Goal: Task Accomplishment & Management: Manage account settings

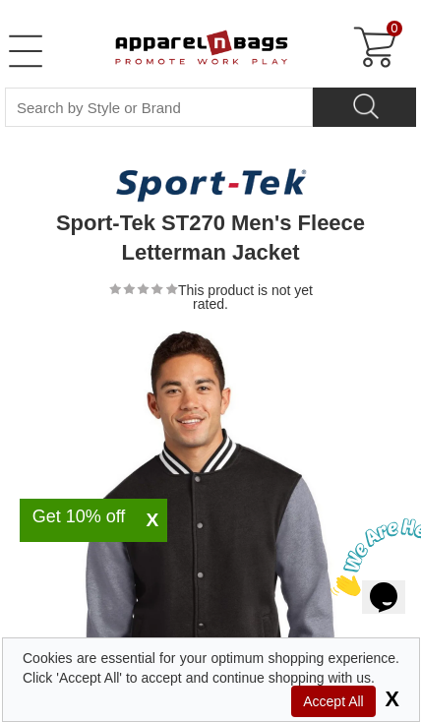
click at [340, 703] on span "Accept All" at bounding box center [333, 700] width 84 height 31
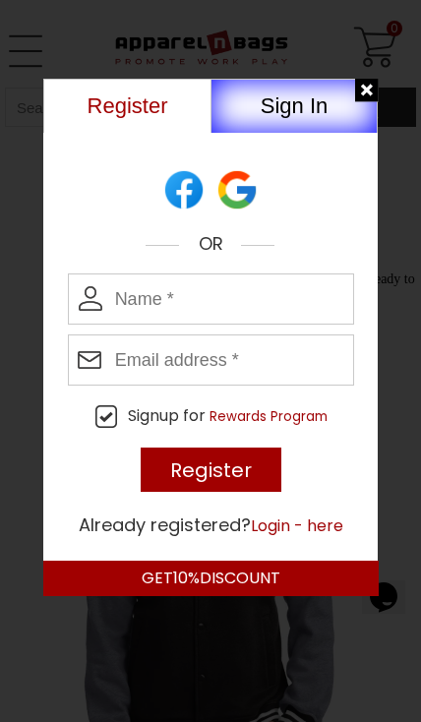
click at [116, 106] on button "Register" at bounding box center [126, 106] width 167 height 54
click at [107, 111] on button "Register" at bounding box center [126, 106] width 167 height 54
click at [115, 294] on input "Enter Name" at bounding box center [211, 298] width 287 height 51
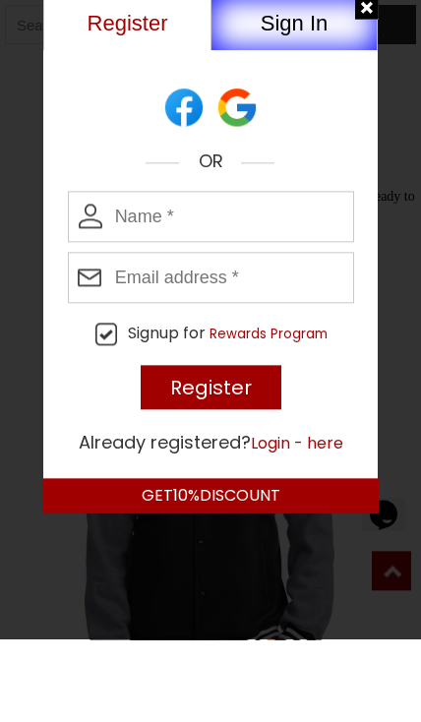
type input "Gregory McGrue"
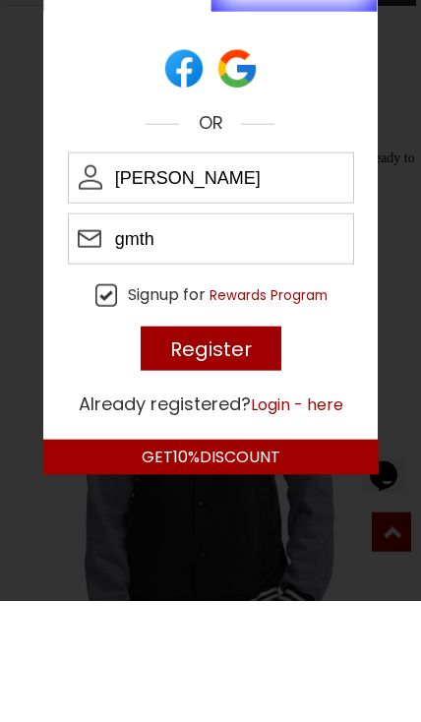
type input "[EMAIL_ADDRESS][DOMAIN_NAME]"
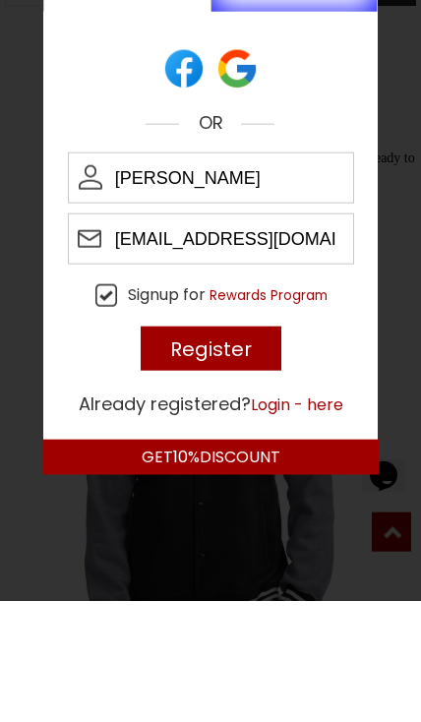
scroll to position [121, 0]
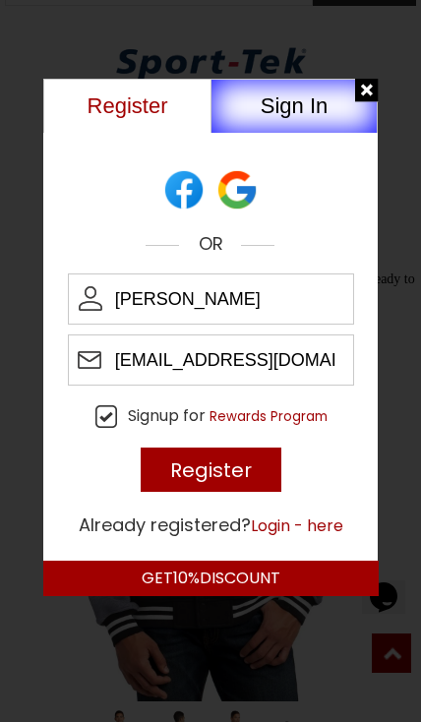
click at [191, 474] on input "Register" at bounding box center [211, 469] width 141 height 44
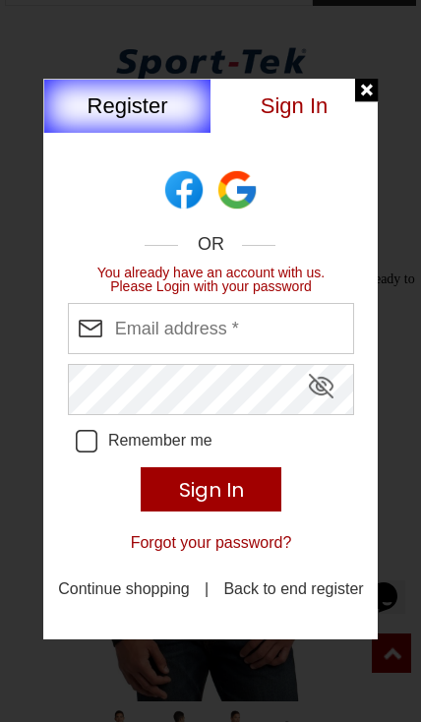
type input "gmtheprinter@aol.com"
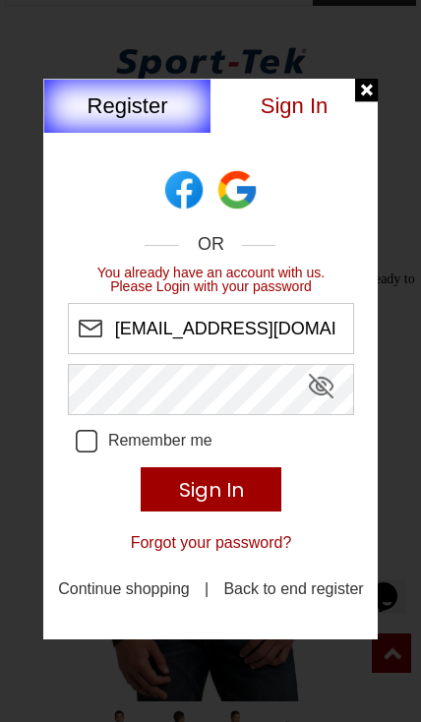
click at [117, 383] on div "gmtheprinter@aol.com Remember me Sign In Forgot your password? Continue shoppin…" at bounding box center [210, 453] width 335 height 301
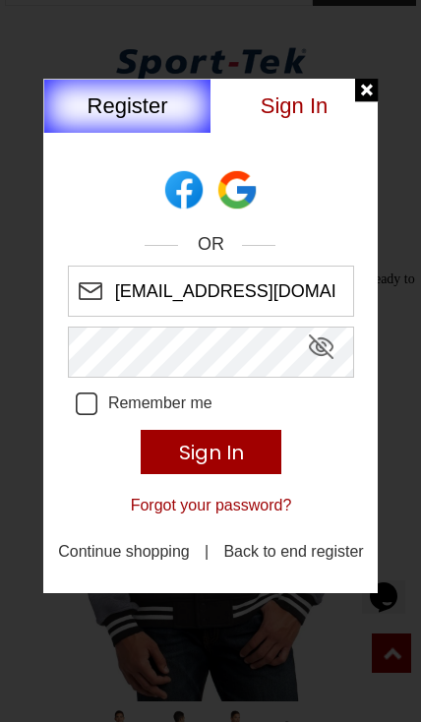
click at [77, 409] on icon "Remember Me" at bounding box center [87, 403] width 23 height 23
click at [77, 392] on input "Remember me" at bounding box center [184, 392] width 217 height 0
checkbox input "true"
click at [181, 460] on input "Sign In" at bounding box center [211, 452] width 141 height 44
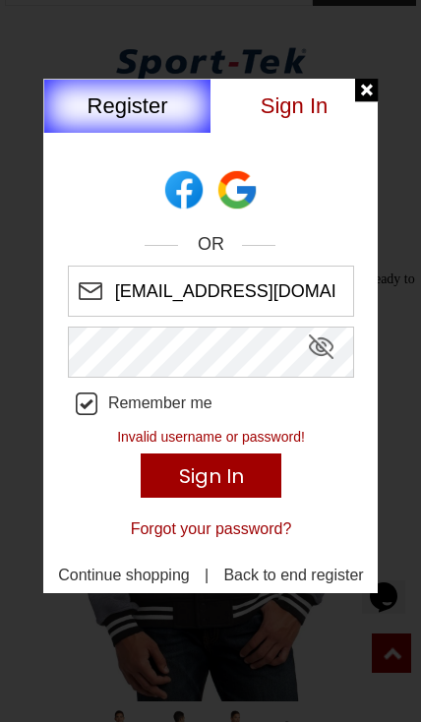
click at [268, 497] on input "Sign In" at bounding box center [211, 475] width 141 height 44
click at [325, 355] on span "Show or Hide Password" at bounding box center [321, 346] width 25 height 25
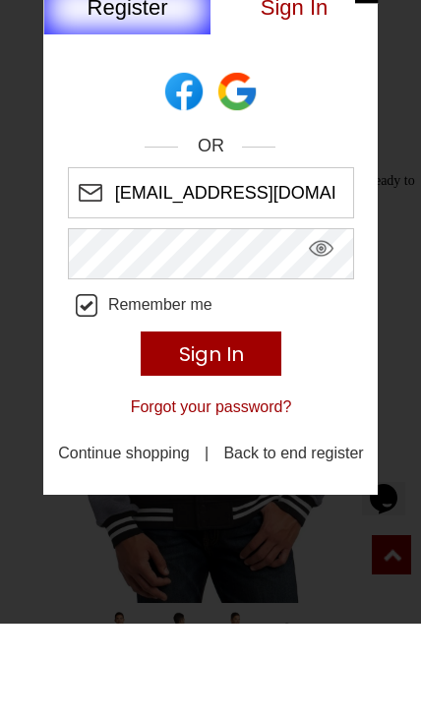
click at [303, 334] on div "gmtheprinter@aol.com Remember me Sign In Forgot your password? Continue shoppin…" at bounding box center [210, 416] width 335 height 301
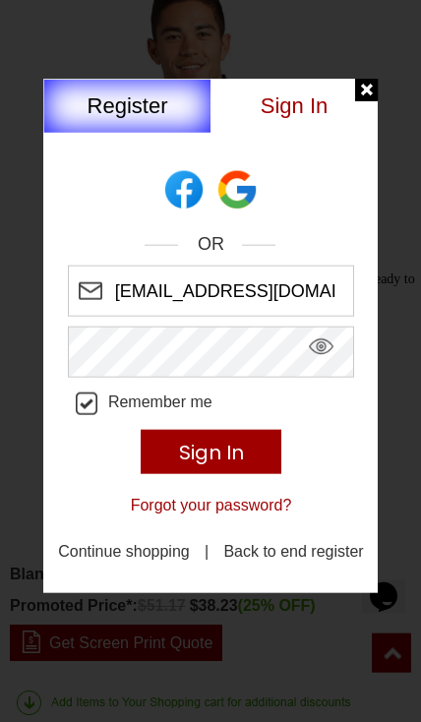
scroll to position [354, 0]
click at [187, 456] on input "Sign In" at bounding box center [211, 452] width 141 height 44
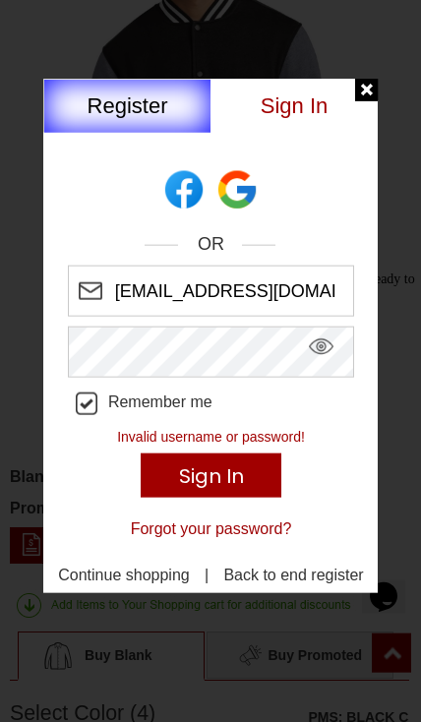
scroll to position [455, 0]
click at [228, 534] on button "Forgot your password?" at bounding box center [211, 529] width 161 height 18
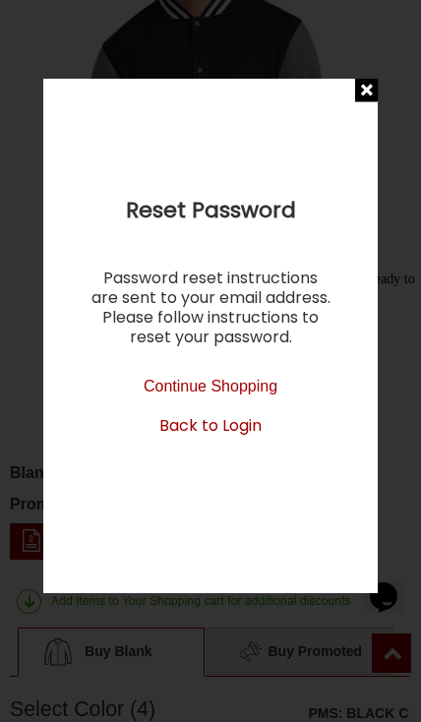
click at [172, 393] on link "Continue Shopping" at bounding box center [211, 386] width 134 height 17
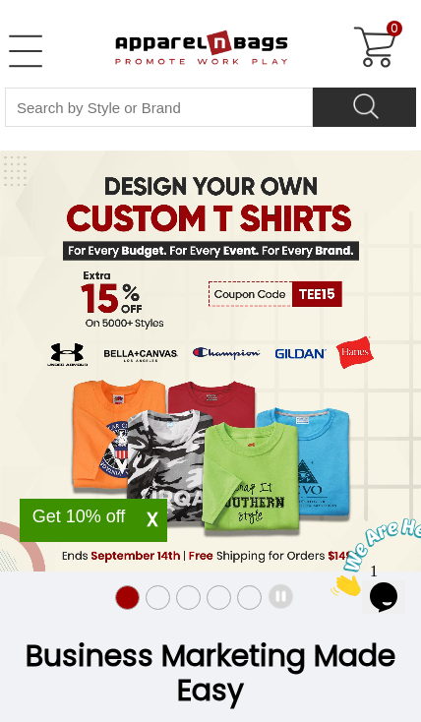
click at [7, 63] on link "Open Left Menu" at bounding box center [25, 50] width 39 height 39
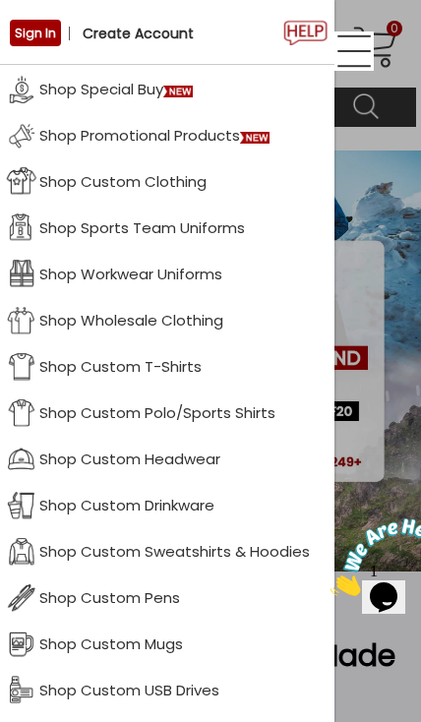
click at [30, 40] on link "Sign In" at bounding box center [35, 33] width 51 height 27
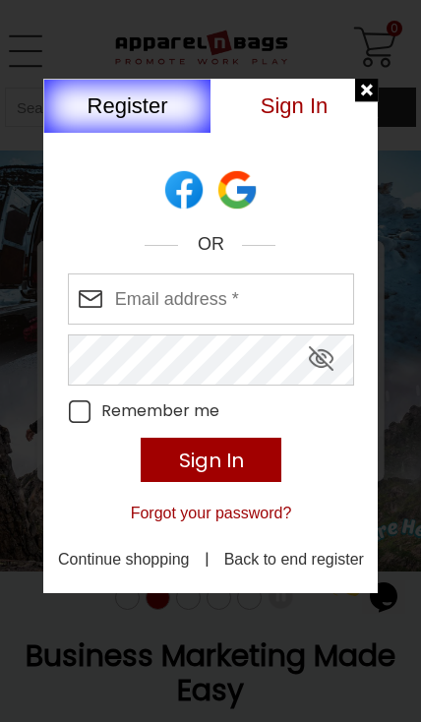
click at [120, 298] on input "Enter your email address" at bounding box center [211, 298] width 287 height 51
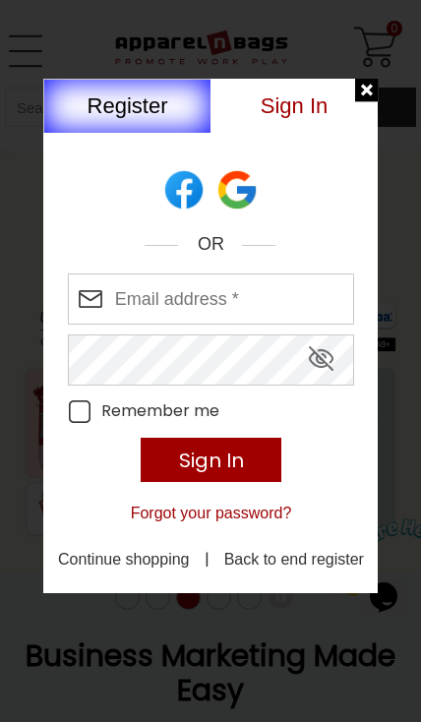
type input "gmtheprinter@aol.com"
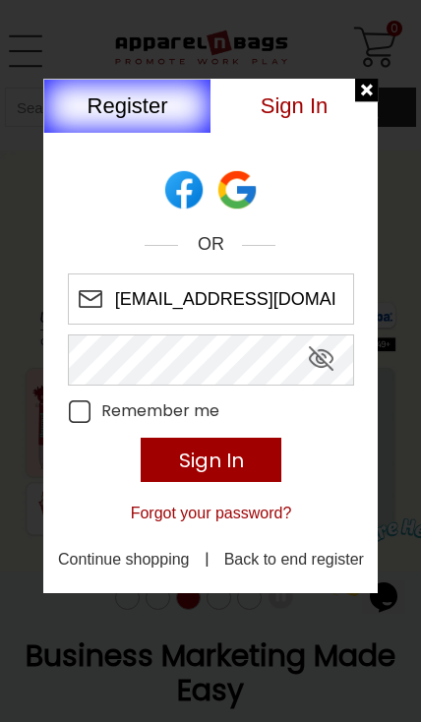
click at [157, 506] on button "Forgot your password?" at bounding box center [211, 513] width 161 height 18
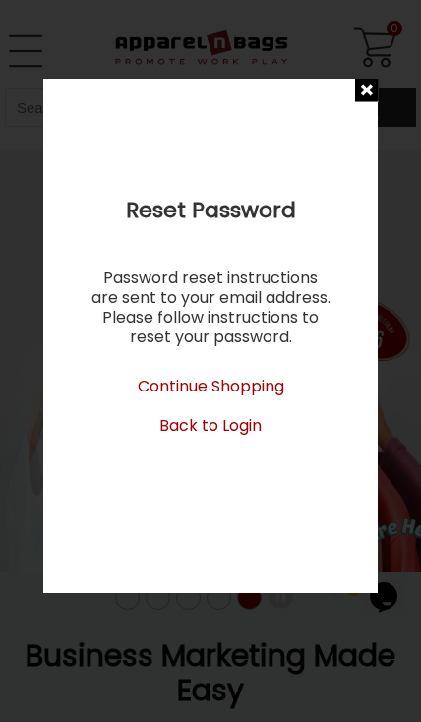
click at [150, 379] on link "Continue Shopping" at bounding box center [211, 386] width 147 height 23
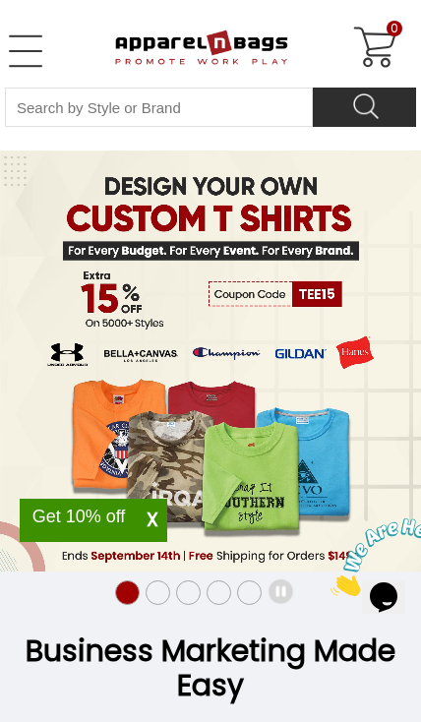
click at [375, 40] on div "0" at bounding box center [375, 48] width 47 height 47
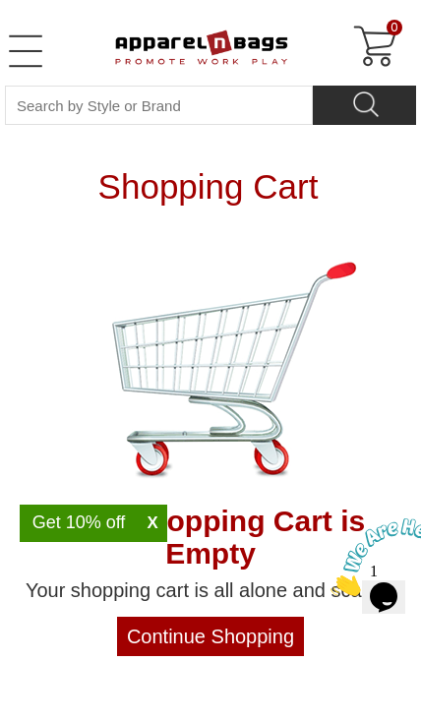
click at [371, 56] on div "0" at bounding box center [375, 47] width 47 height 47
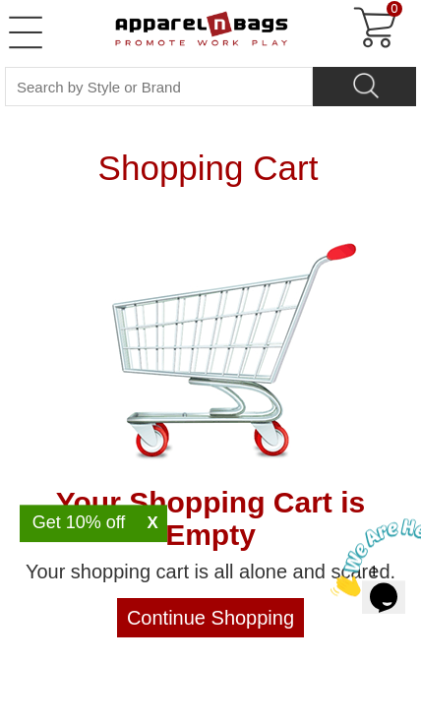
scroll to position [12, 0]
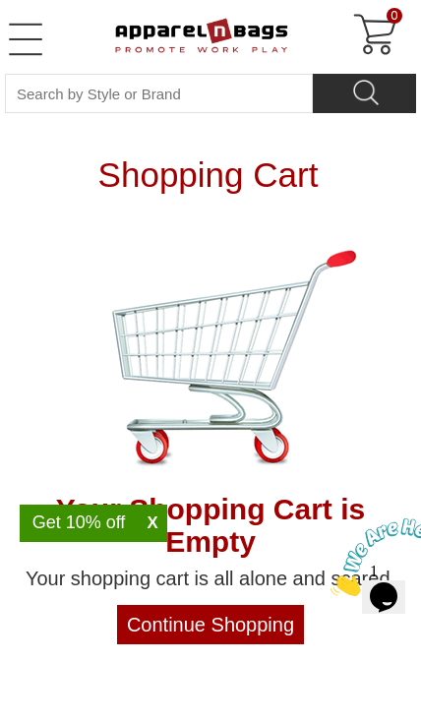
click at [26, 43] on link "Open Left Menu" at bounding box center [25, 39] width 39 height 39
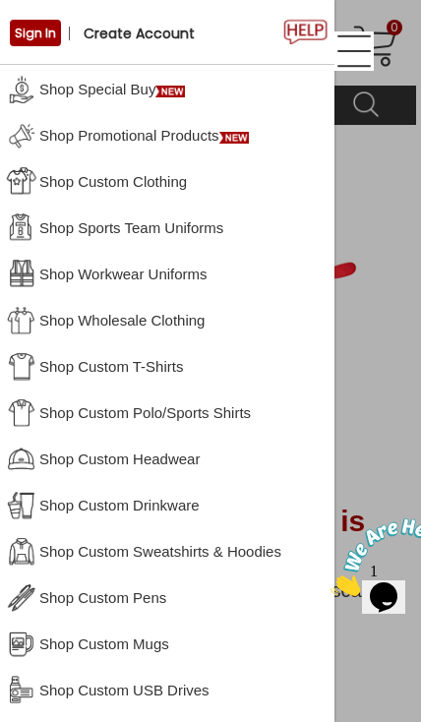
scroll to position [0, 0]
click at [27, 45] on link "Sign In" at bounding box center [35, 33] width 51 height 27
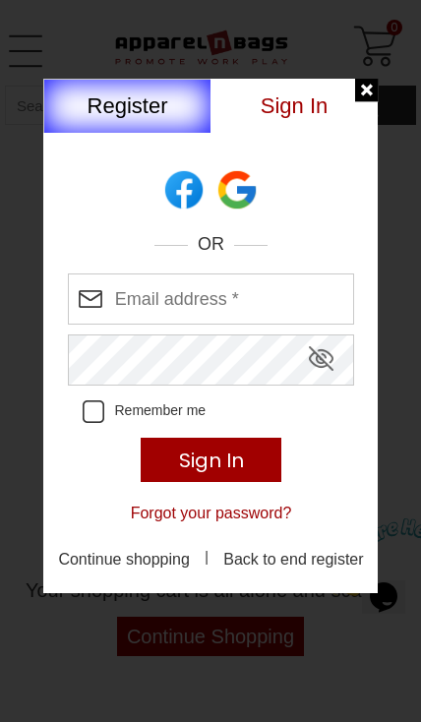
click at [129, 296] on input "Enter your email address" at bounding box center [211, 298] width 287 height 51
type input "gmtheprinter@aol.com"
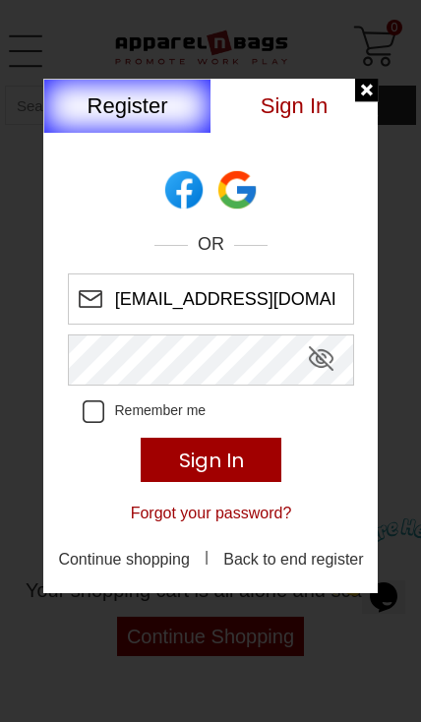
click at [89, 405] on icon "Remember Me" at bounding box center [94, 411] width 23 height 23
click at [89, 400] on input "Remember me" at bounding box center [191, 400] width 217 height 0
checkbox input "true"
click at [192, 461] on input "Sign In" at bounding box center [211, 460] width 141 height 44
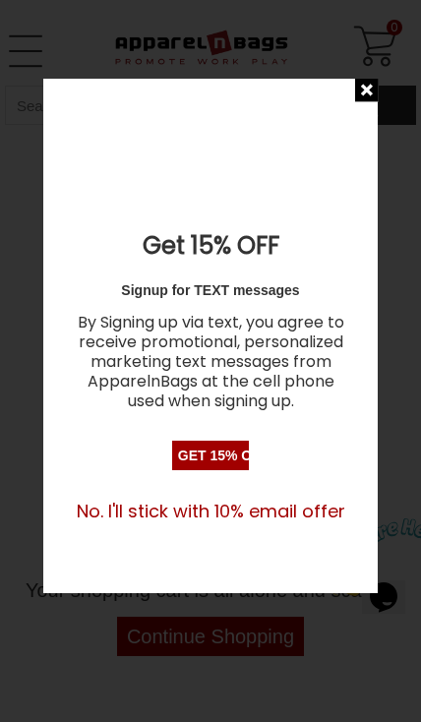
click at [197, 457] on input "Get 15% OFF NOW" at bounding box center [210, 456] width 77 height 30
click at [358, 89] on div at bounding box center [367, 91] width 25 height 25
